Goal: Navigation & Orientation: Find specific page/section

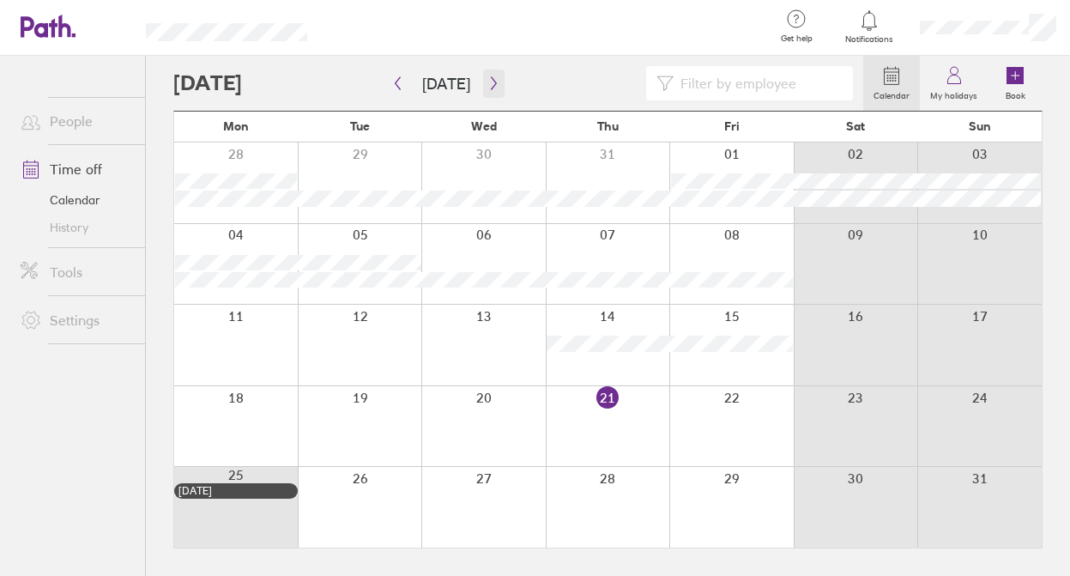
click at [493, 85] on icon "button" at bounding box center [494, 83] width 13 height 14
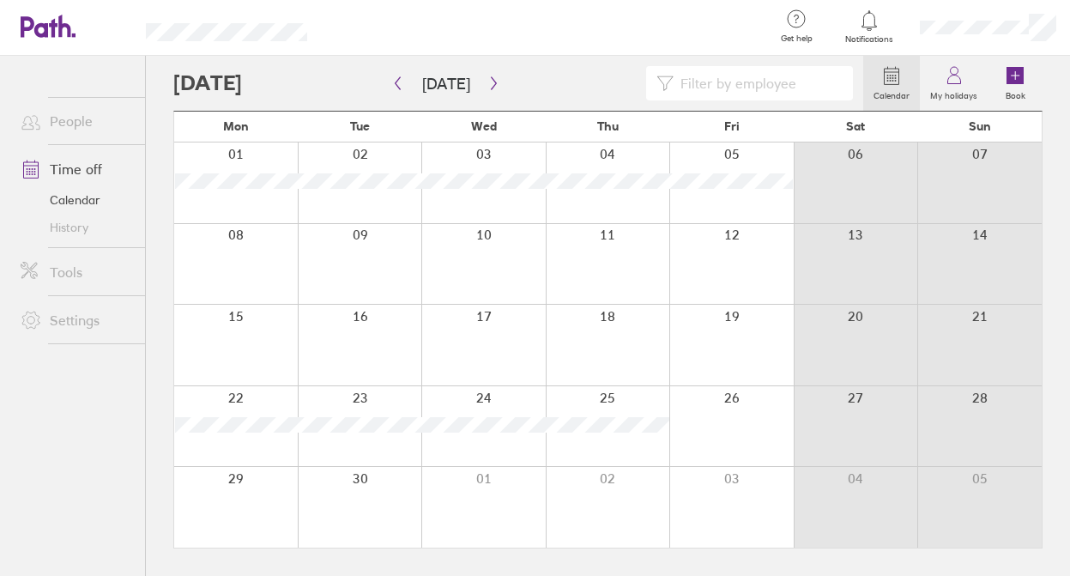
click at [60, 273] on link "Tools" at bounding box center [76, 272] width 138 height 34
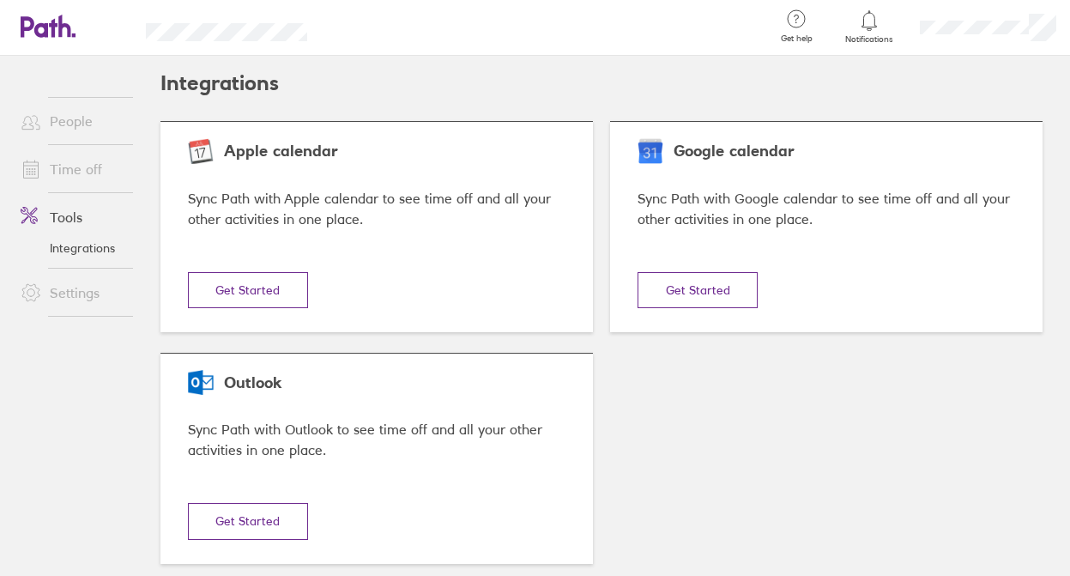
click at [80, 168] on link "Time off" at bounding box center [76, 169] width 138 height 34
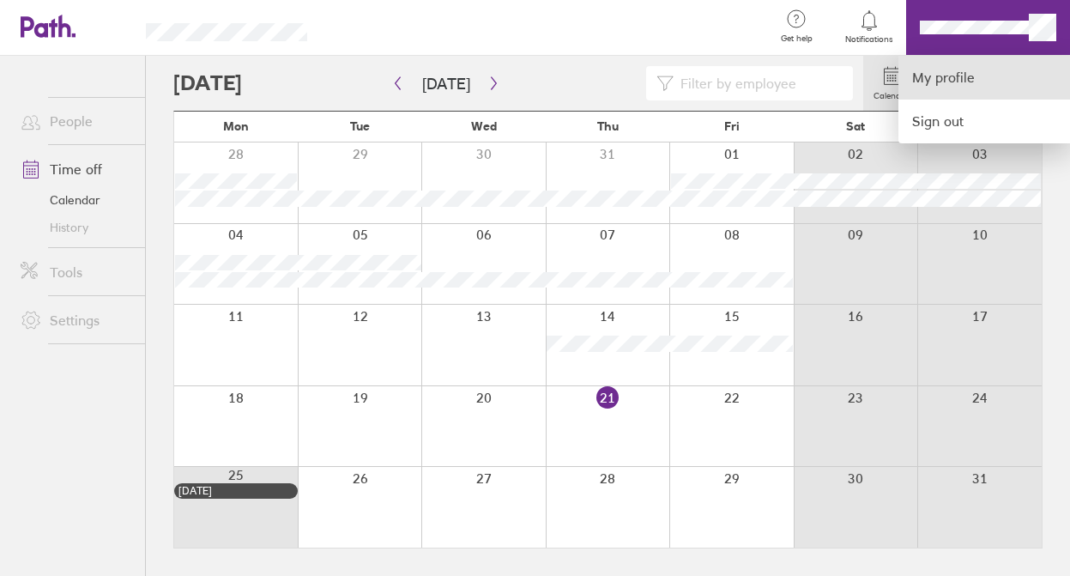
click at [956, 81] on link "My profile" at bounding box center [985, 78] width 172 height 44
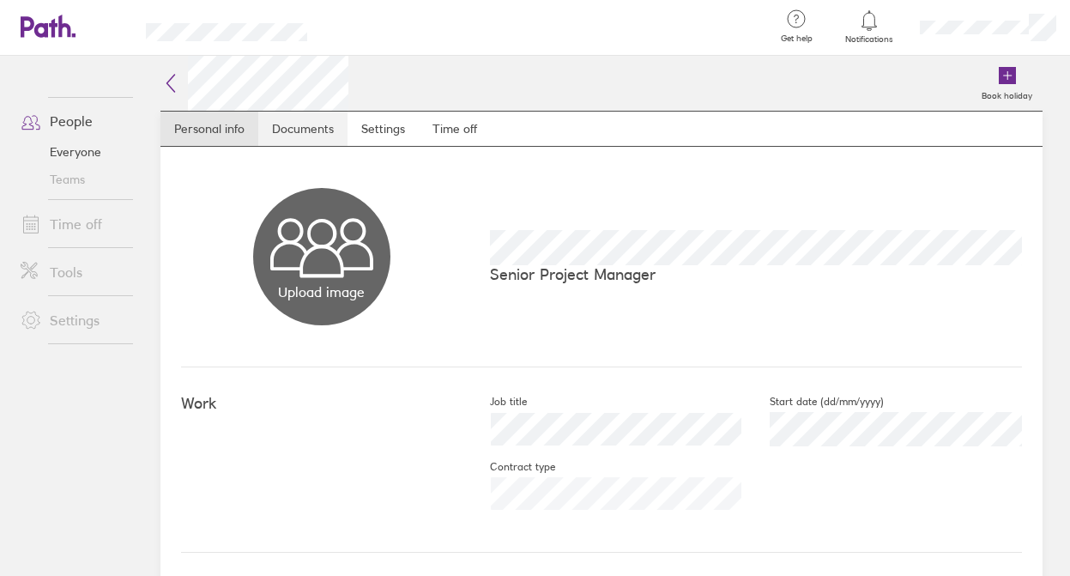
click at [327, 128] on link "Documents" at bounding box center [302, 129] width 89 height 34
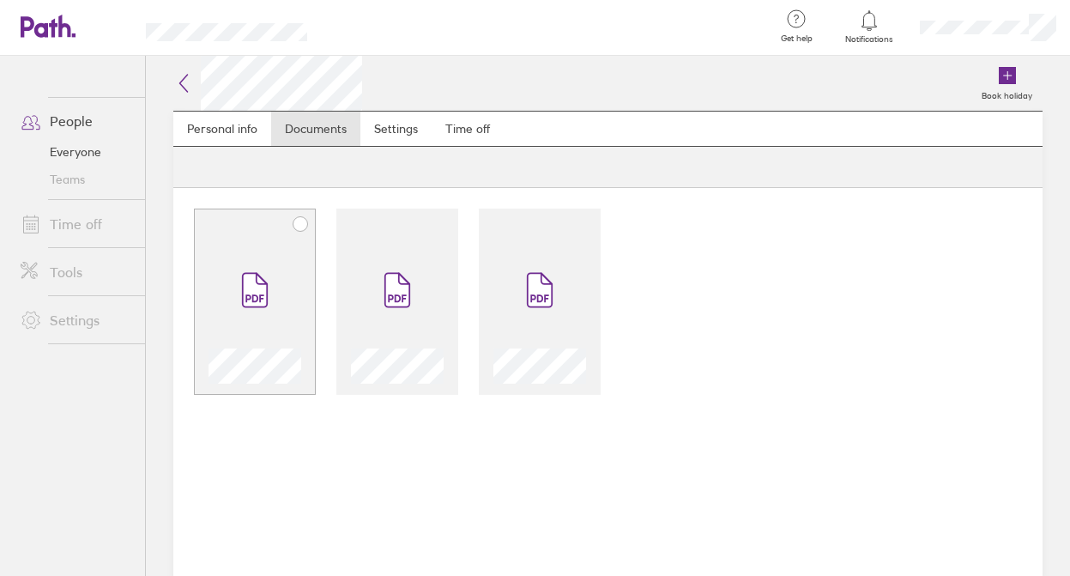
click at [290, 238] on div at bounding box center [255, 302] width 122 height 186
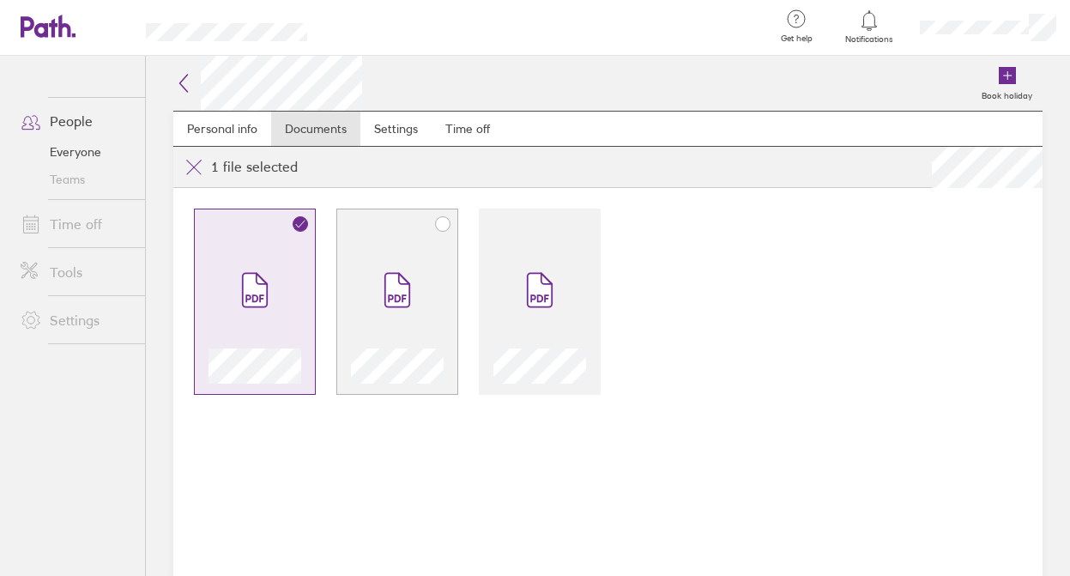
click at [389, 241] on span at bounding box center [397, 290] width 72 height 103
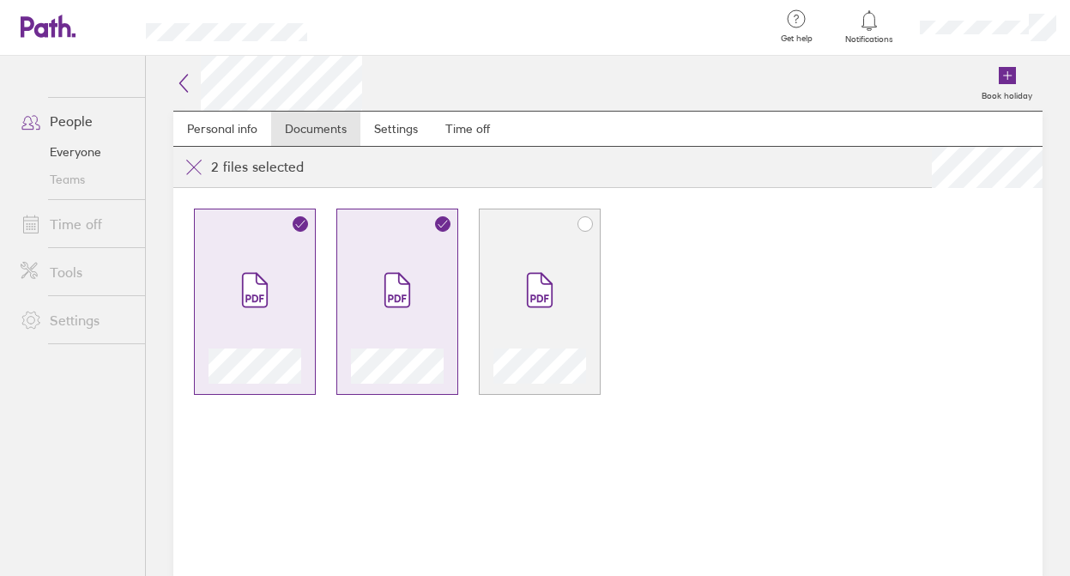
click at [555, 257] on span at bounding box center [540, 290] width 72 height 103
